Goal: Check status: Check status

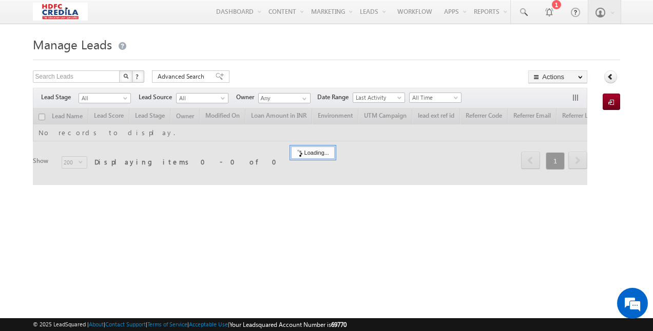
drag, startPoint x: 0, startPoint y: 0, endPoint x: 145, endPoint y: 169, distance: 222.8
click at [145, 169] on div at bounding box center [310, 146] width 555 height 76
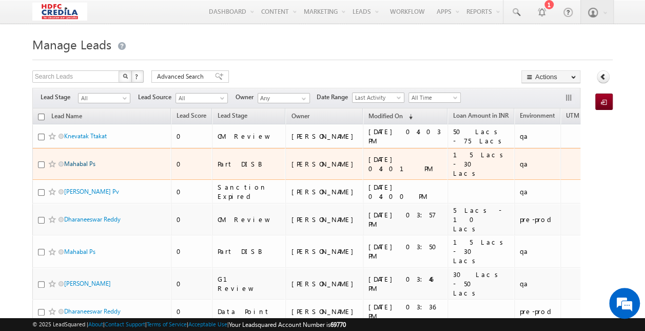
click at [82, 160] on link "Mahabal Ps" at bounding box center [79, 164] width 31 height 8
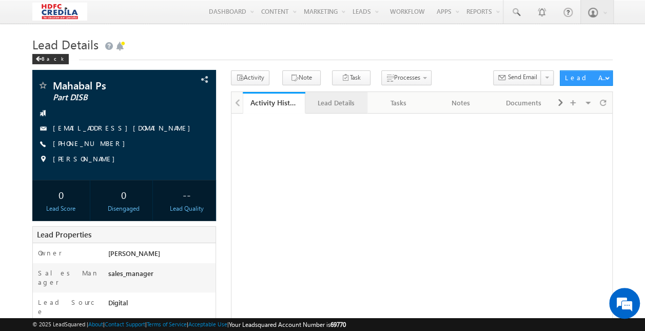
click at [334, 99] on div "Lead Details" at bounding box center [336, 102] width 45 height 12
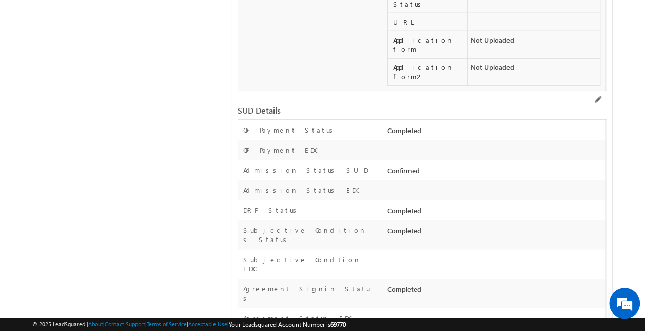
scroll to position [1289, 0]
drag, startPoint x: 246, startPoint y: 67, endPoint x: 288, endPoint y: 66, distance: 41.6
click at [288, 126] on label "OF Payment Status" at bounding box center [289, 130] width 93 height 9
drag, startPoint x: 257, startPoint y: 145, endPoint x: 277, endPoint y: 146, distance: 20.1
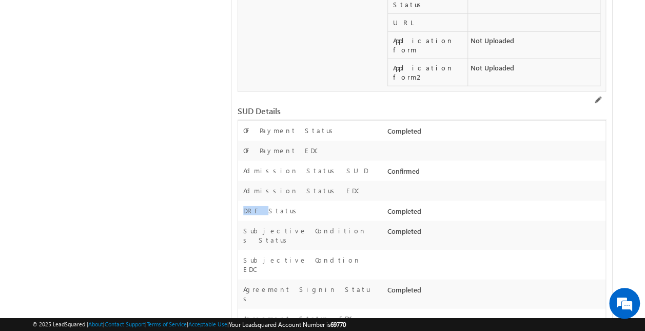
click at [277, 206] on div "DRF Status" at bounding box center [311, 213] width 147 height 15
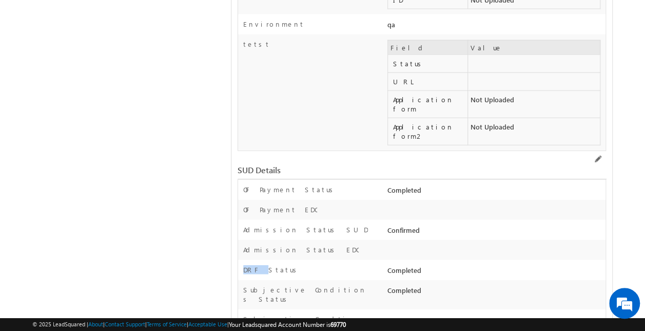
scroll to position [1229, 0]
drag, startPoint x: 308, startPoint y: 130, endPoint x: 256, endPoint y: 125, distance: 53.1
click at [256, 186] on div "OF Payment Status" at bounding box center [311, 193] width 147 height 15
drag, startPoint x: 280, startPoint y: 209, endPoint x: 246, endPoint y: 208, distance: 34.4
click at [246, 266] on div "DRF Status" at bounding box center [311, 273] width 147 height 15
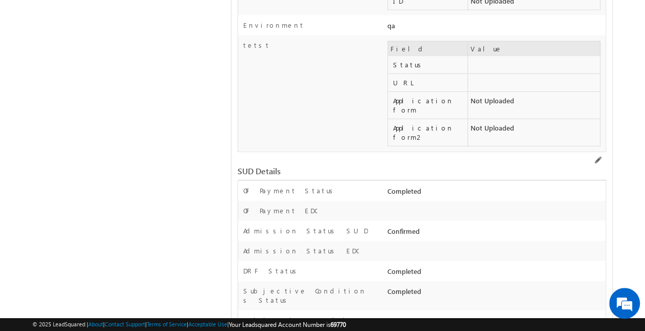
drag, startPoint x: 340, startPoint y: 226, endPoint x: 355, endPoint y: 225, distance: 15.4
click at [355, 286] on div "Subjective Conditions Status" at bounding box center [311, 298] width 147 height 24
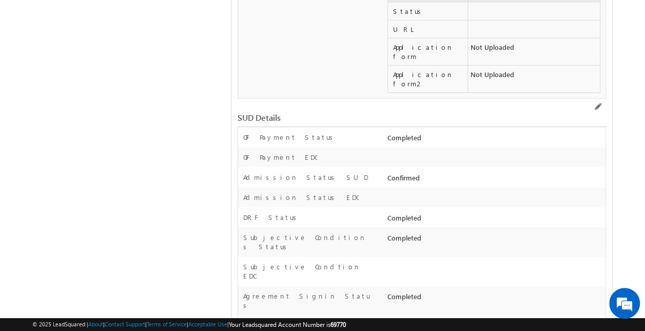
scroll to position [1289, 0]
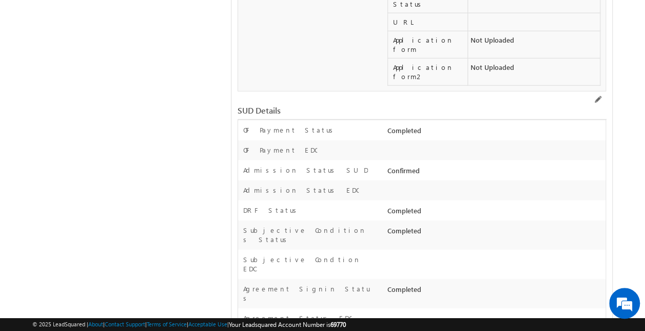
click at [318, 284] on div "Agreement Signin Status" at bounding box center [311, 296] width 147 height 24
drag, startPoint x: 315, startPoint y: 203, endPoint x: 255, endPoint y: 205, distance: 60.6
click at [255, 284] on label "Agreement Signin Status" at bounding box center [307, 293] width 128 height 18
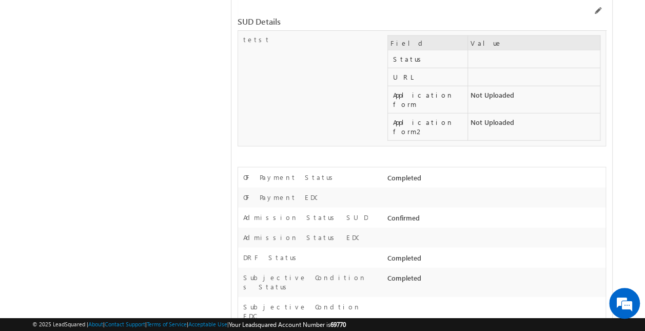
scroll to position [1234, 0]
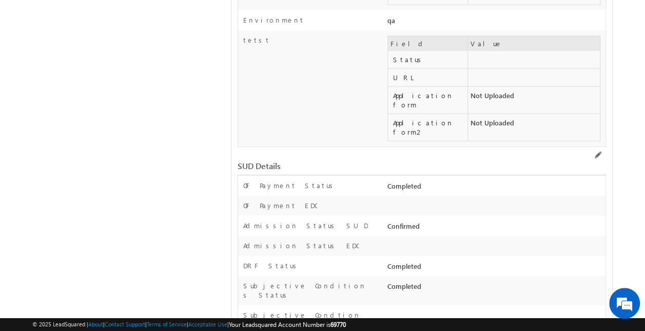
click at [313, 181] on div "OF Payment Status" at bounding box center [311, 188] width 147 height 15
drag, startPoint x: 246, startPoint y: 120, endPoint x: 300, endPoint y: 120, distance: 53.4
click at [300, 181] on div "OF Payment Status" at bounding box center [311, 188] width 147 height 15
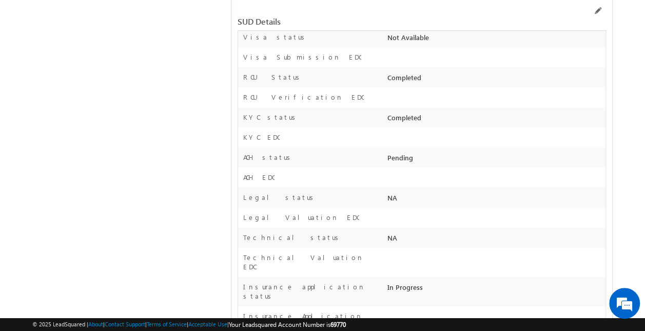
scroll to position [1657, 0]
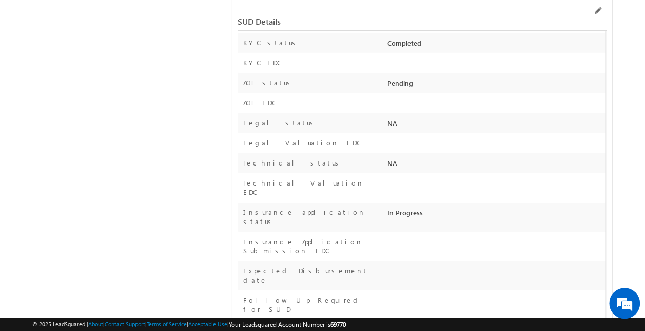
drag, startPoint x: 389, startPoint y: 231, endPoint x: 435, endPoint y: 224, distance: 46.8
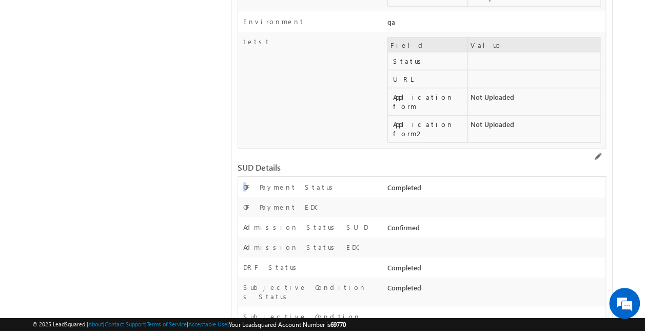
scroll to position [1233, 0]
drag, startPoint x: 245, startPoint y: 122, endPoint x: 301, endPoint y: 120, distance: 56.5
click at [301, 182] on div "OF Payment Status" at bounding box center [311, 189] width 147 height 15
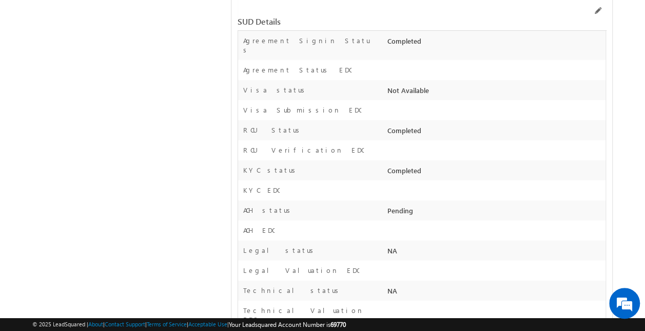
scroll to position [1605, 0]
